Goal: Communication & Community: Answer question/provide support

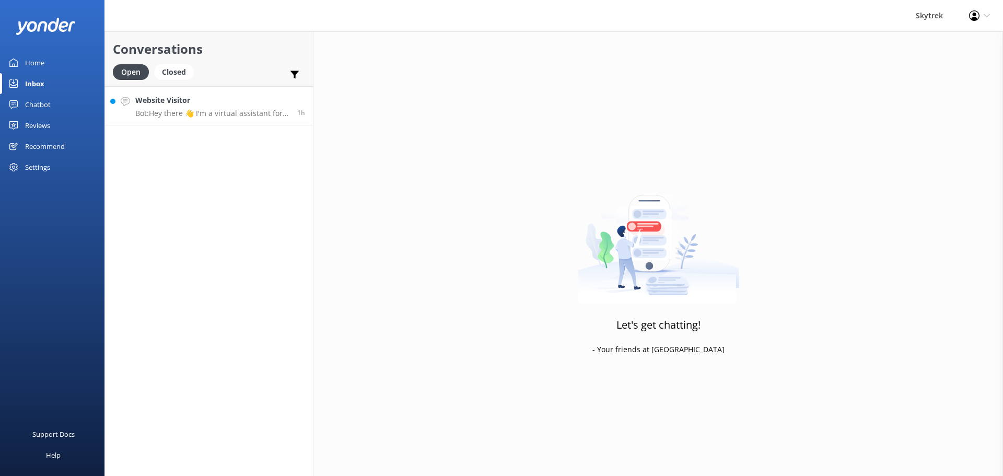
click at [211, 106] on h4 "Website Visitor" at bounding box center [212, 100] width 154 height 11
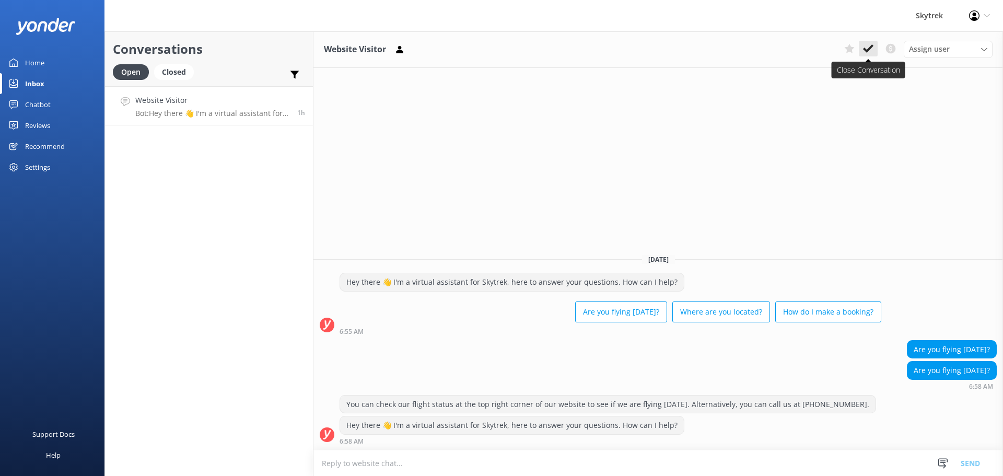
click at [872, 45] on icon at bounding box center [868, 48] width 10 height 10
